Goal: Information Seeking & Learning: Learn about a topic

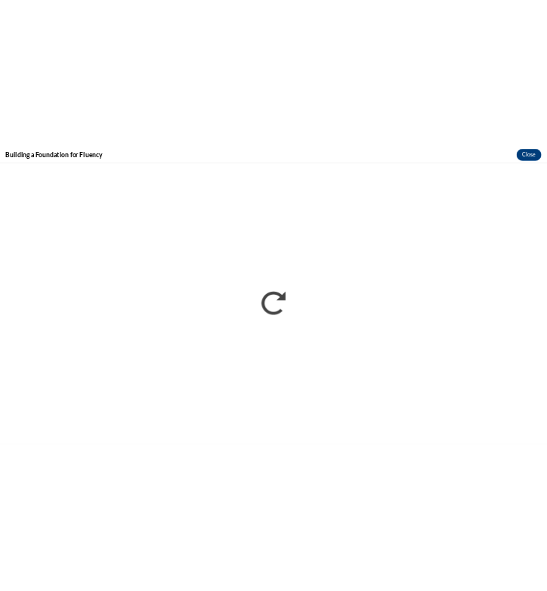
scroll to position [961, 0]
